Goal: Consume media (video, audio)

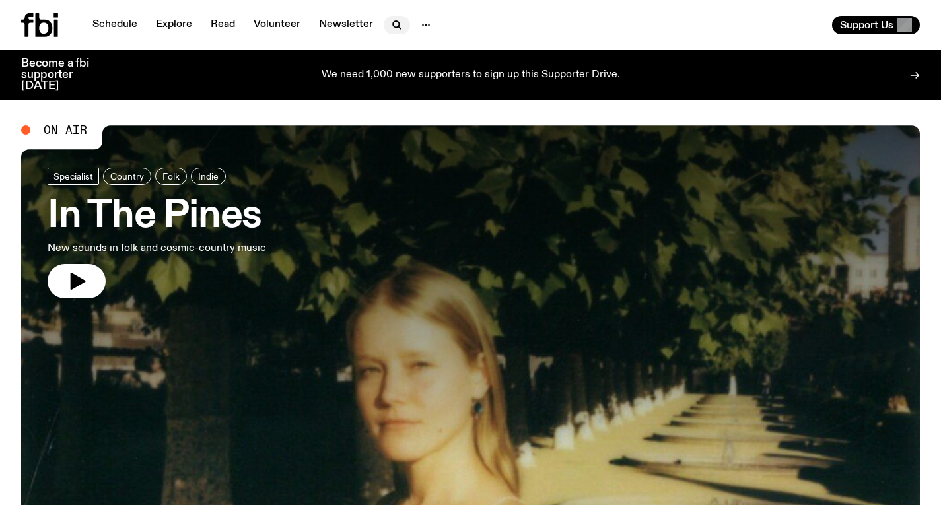
click at [389, 18] on icon "button" at bounding box center [397, 25] width 16 height 16
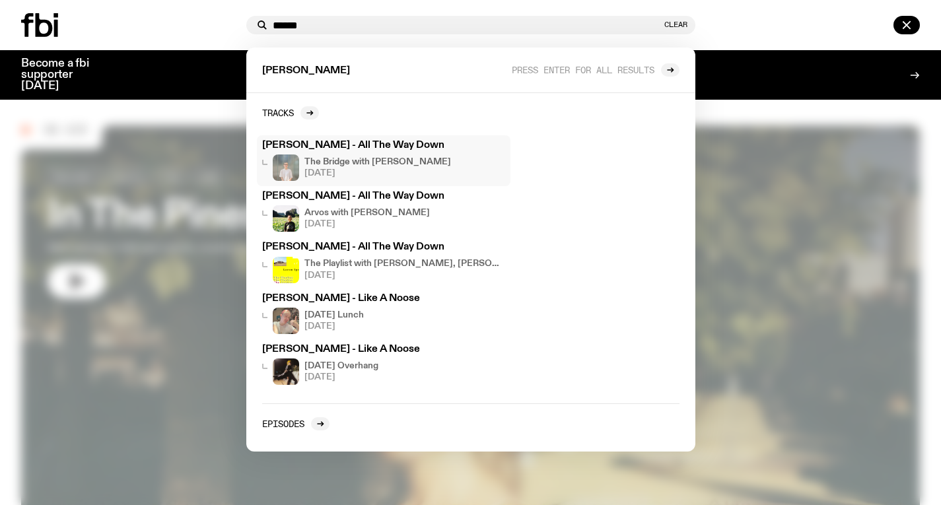
type input "******"
click at [353, 166] on h4 "The Bridge with [PERSON_NAME]" at bounding box center [377, 162] width 147 height 9
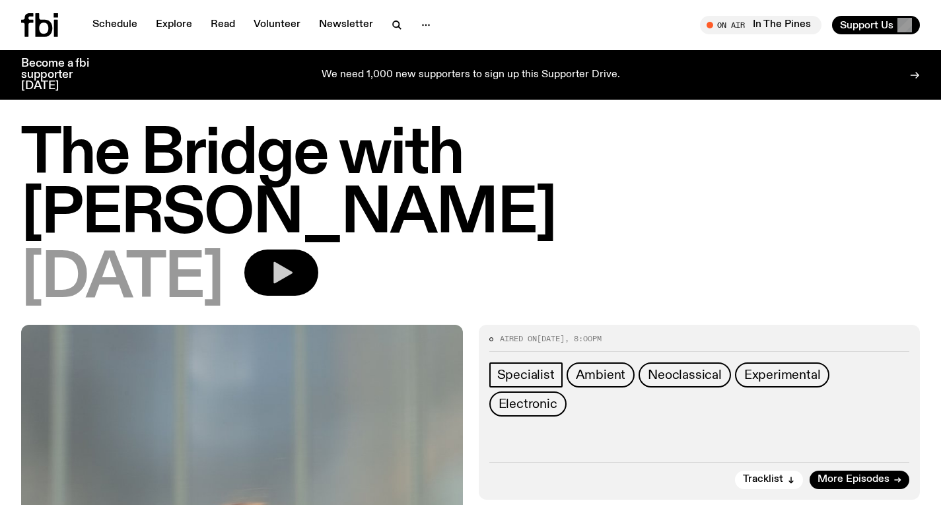
click at [294, 283] on icon "button" at bounding box center [281, 272] width 26 height 26
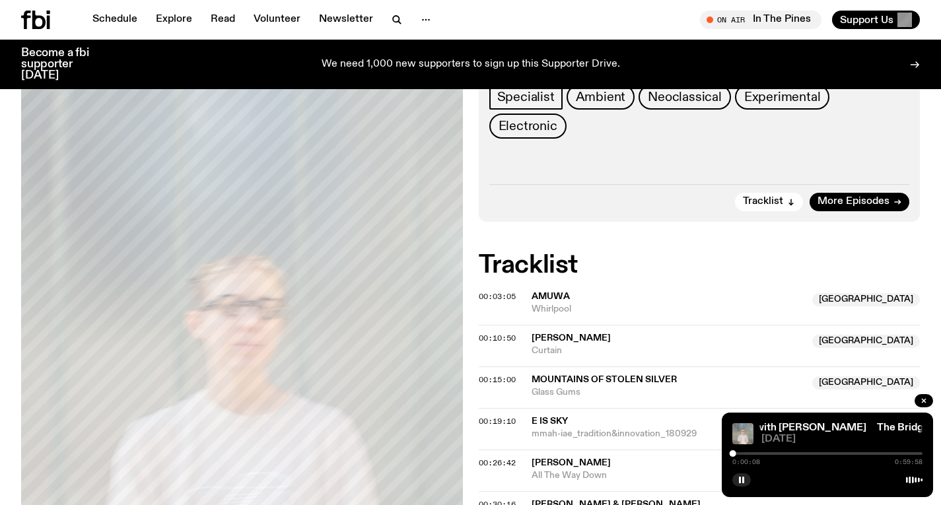
scroll to position [269, 0]
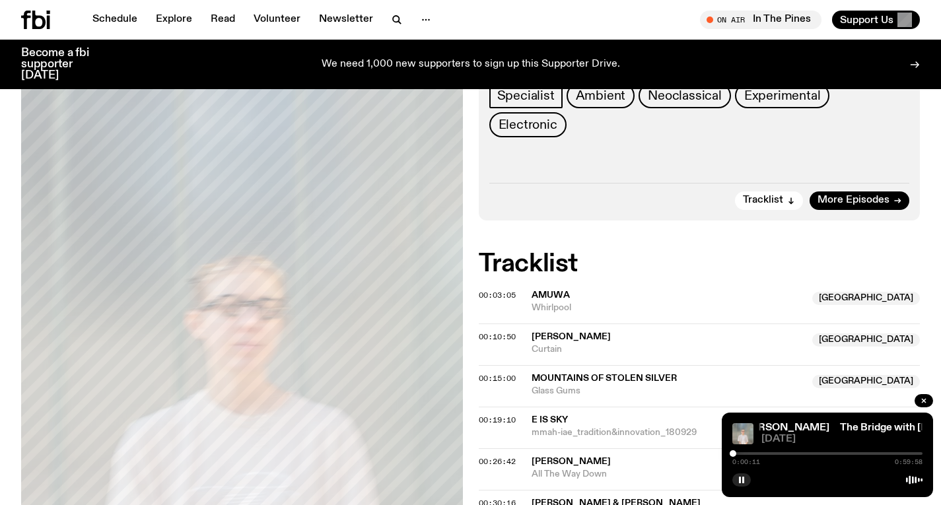
click at [733, 452] on div at bounding box center [733, 453] width 7 height 7
click at [735, 453] on div at bounding box center [733, 453] width 7 height 7
click at [737, 453] on div at bounding box center [735, 453] width 7 height 7
click at [741, 453] on div at bounding box center [827, 453] width 190 height 3
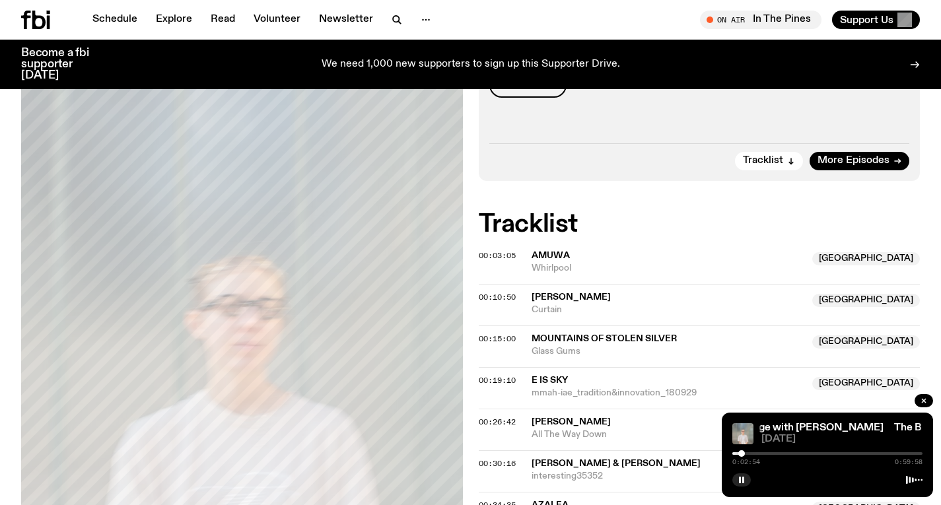
scroll to position [308, 0]
click at [744, 452] on div at bounding box center [741, 453] width 7 height 7
click at [749, 453] on div at bounding box center [827, 453] width 190 height 3
click at [751, 454] on div at bounding box center [749, 453] width 7 height 7
click at [753, 454] on div at bounding box center [750, 453] width 7 height 7
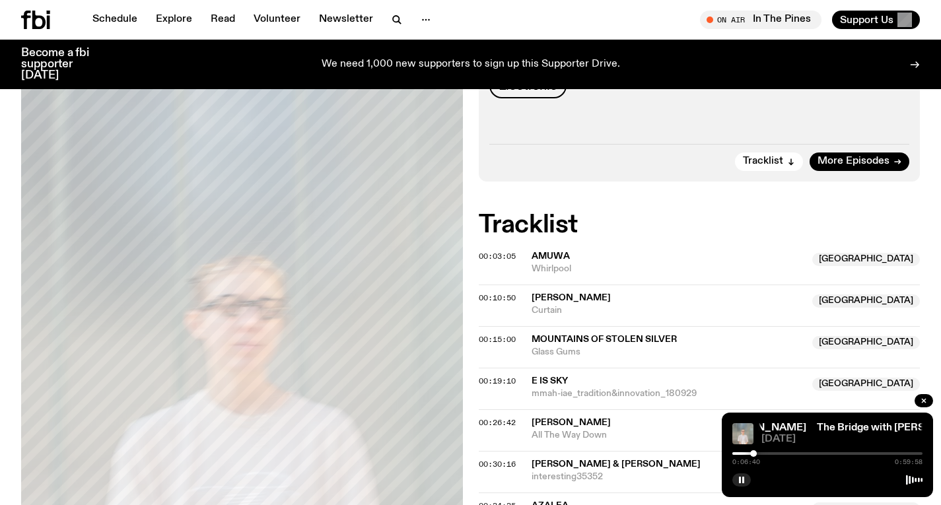
click at [755, 454] on div at bounding box center [753, 453] width 7 height 7
click at [757, 451] on div at bounding box center [755, 453] width 7 height 7
click at [759, 451] on div at bounding box center [757, 453] width 7 height 7
click at [760, 452] on div at bounding box center [758, 453] width 7 height 7
click at [762, 452] on div at bounding box center [760, 453] width 7 height 7
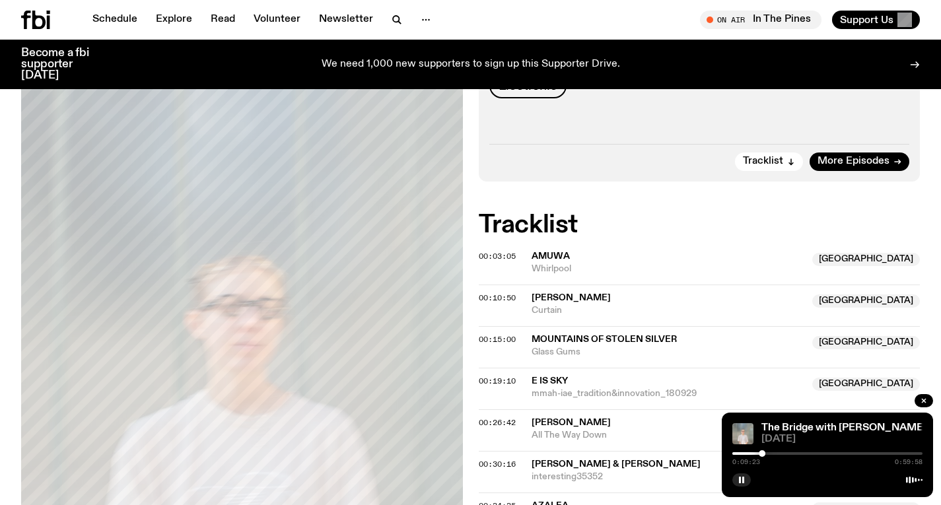
click at [764, 452] on div at bounding box center [762, 453] width 7 height 7
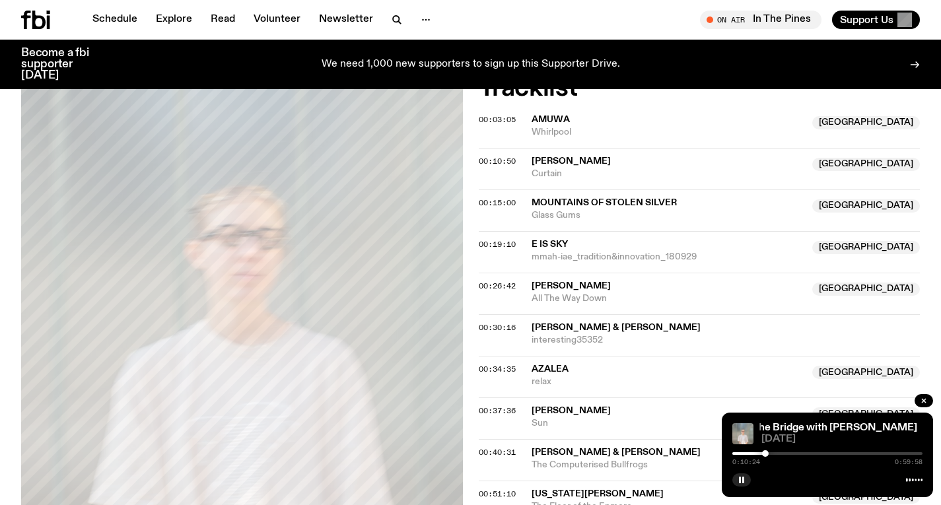
scroll to position [445, 0]
click at [780, 454] on div at bounding box center [827, 453] width 190 height 3
click at [796, 454] on div at bounding box center [827, 453] width 190 height 3
click at [810, 454] on div at bounding box center [827, 453] width 190 height 3
click at [812, 454] on div at bounding box center [827, 453] width 190 height 3
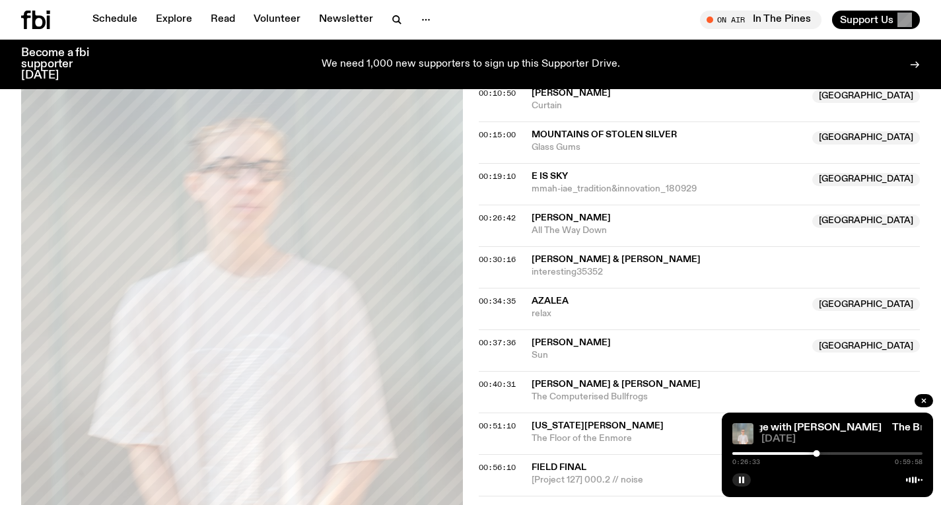
scroll to position [576, 0]
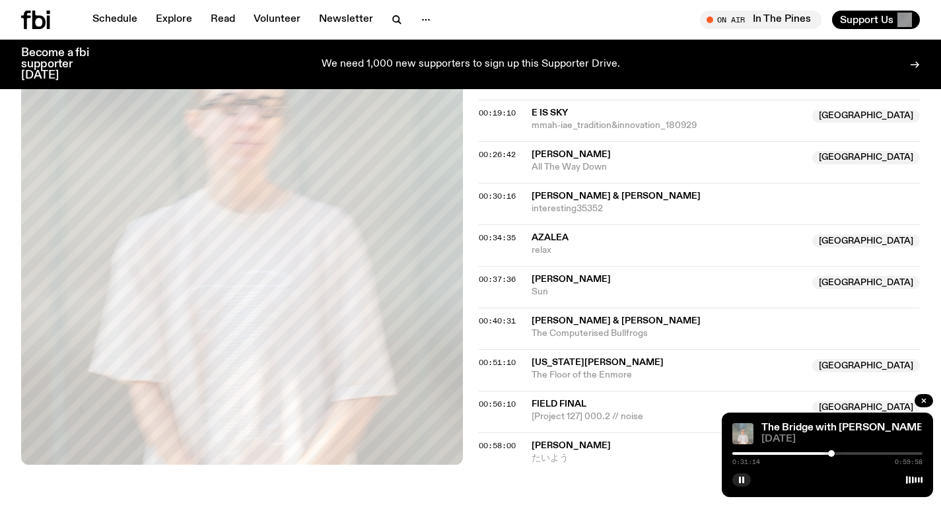
click at [831, 454] on div at bounding box center [831, 453] width 7 height 7
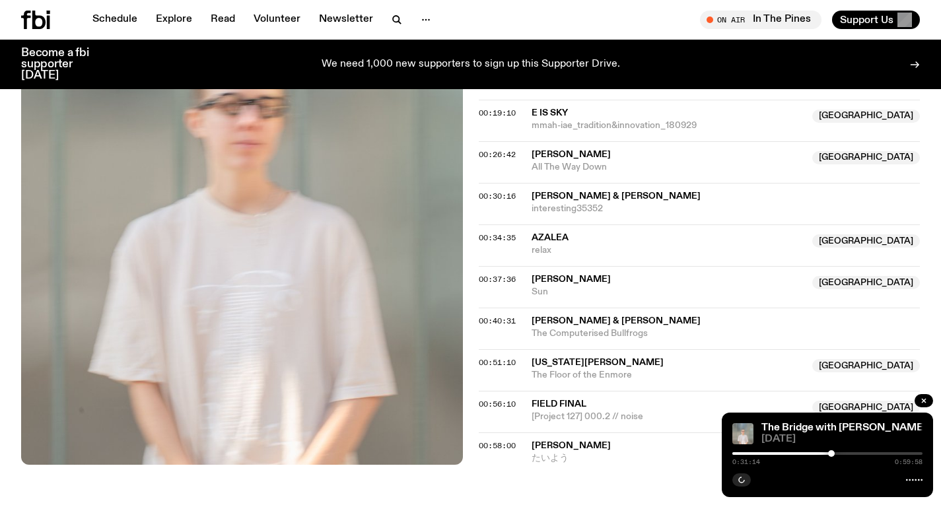
click at [835, 454] on div at bounding box center [827, 453] width 190 height 3
click at [838, 454] on div at bounding box center [827, 453] width 190 height 3
click at [843, 454] on div at bounding box center [827, 453] width 190 height 3
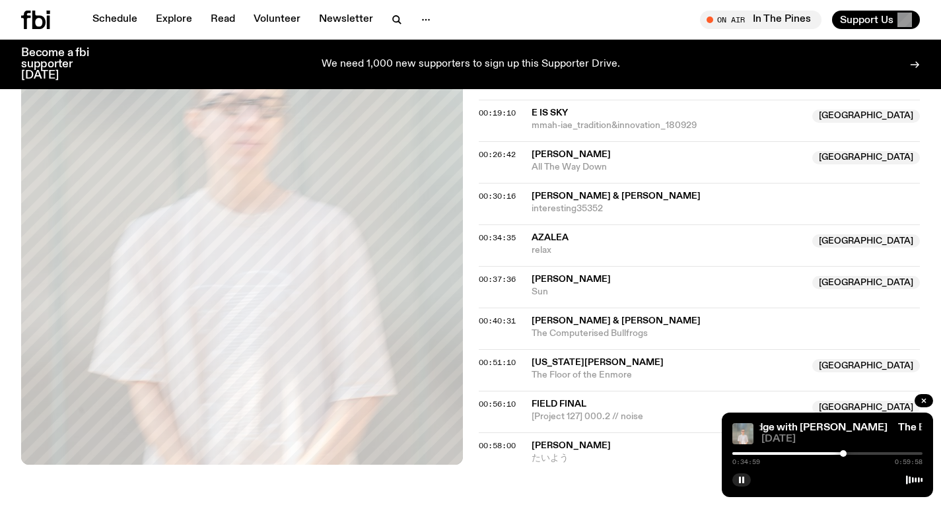
click at [849, 454] on div at bounding box center [827, 453] width 190 height 3
click at [848, 454] on div at bounding box center [848, 453] width 7 height 7
